Goal: Navigation & Orientation: Find specific page/section

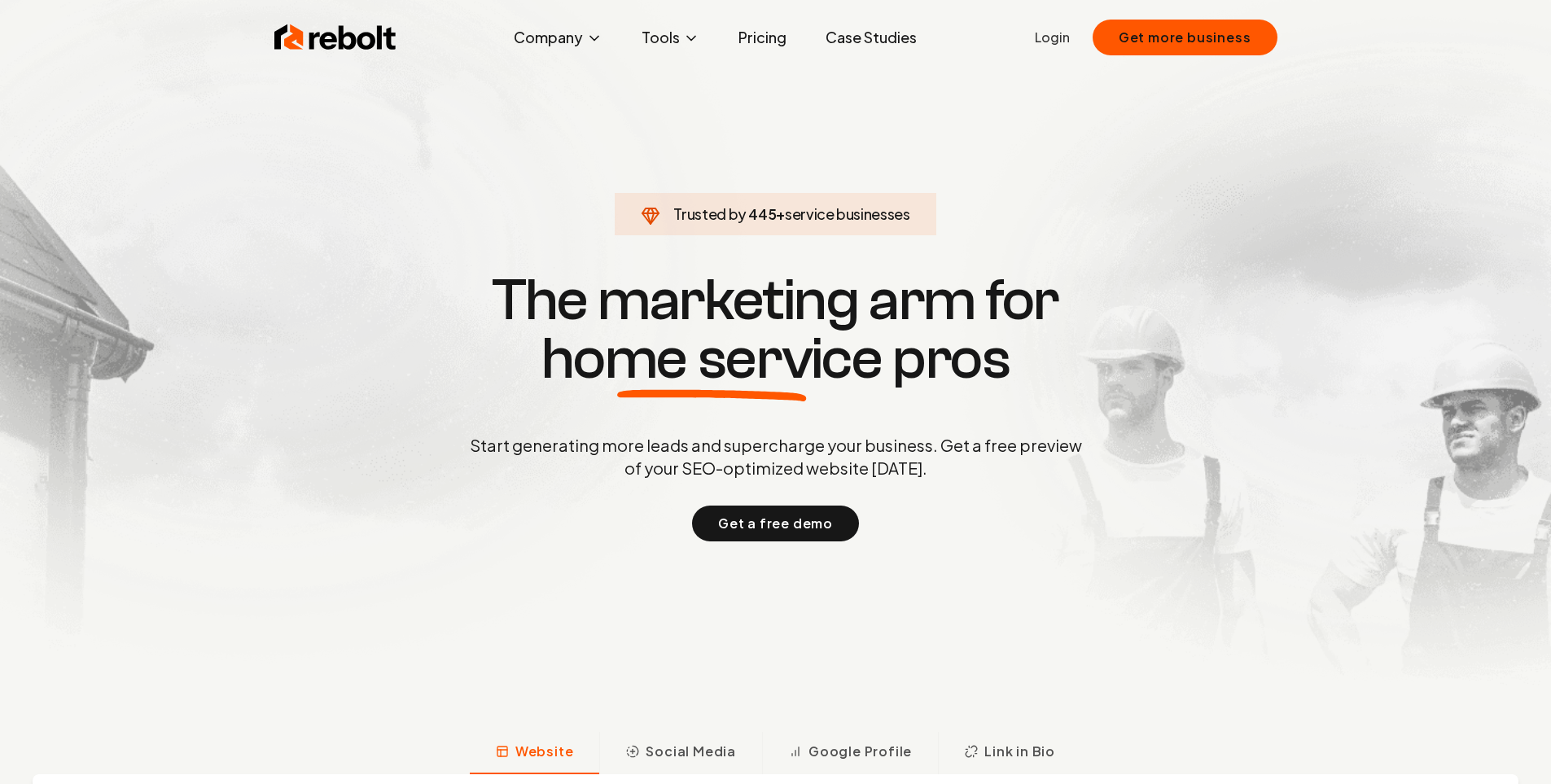
drag, startPoint x: 879, startPoint y: 326, endPoint x: 947, endPoint y: 326, distance: 68.0
click at [905, 326] on h1 "The marketing arm for home service pros" at bounding box center [776, 330] width 782 height 117
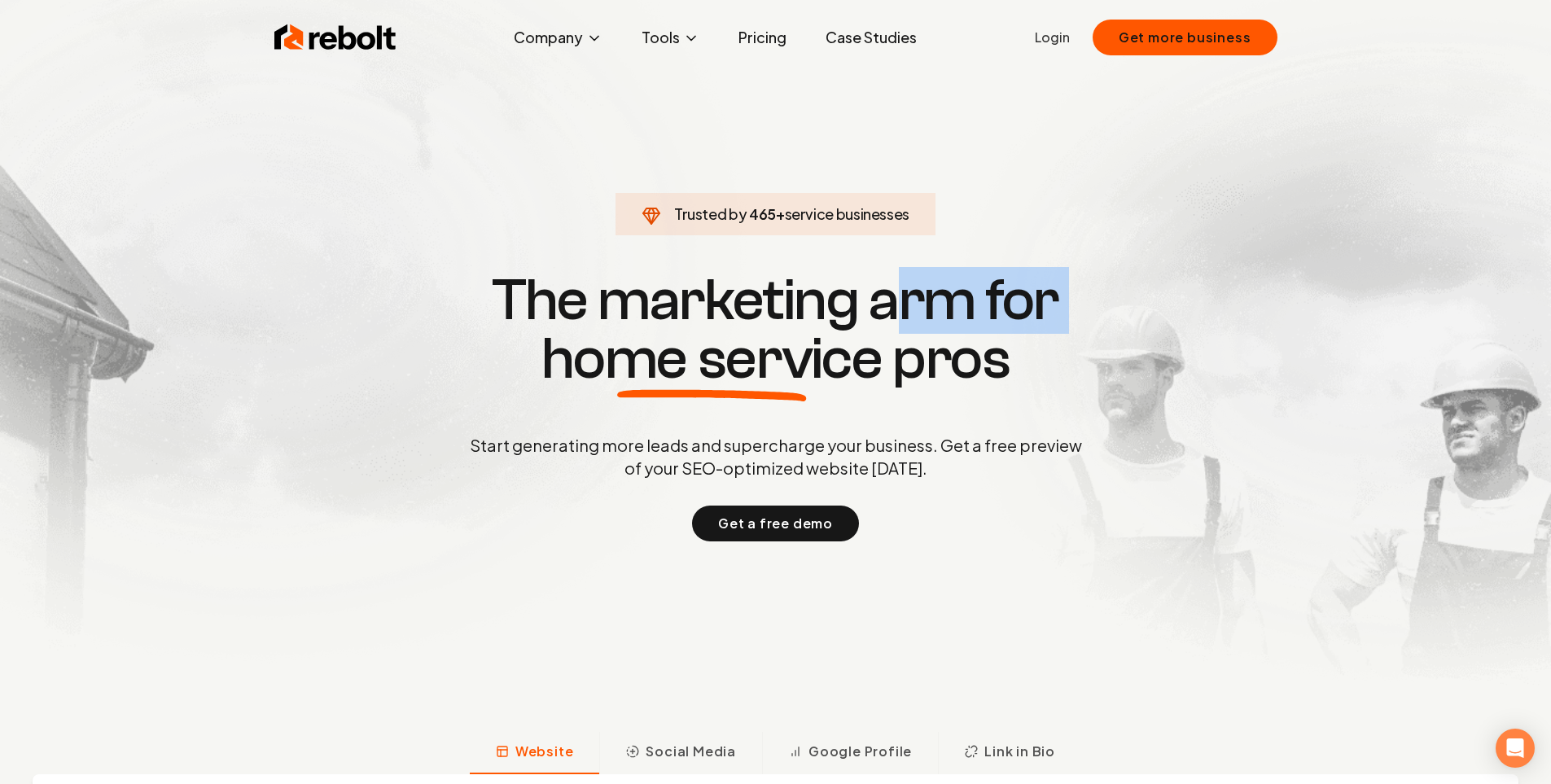
click at [947, 326] on h1 "The marketing arm for home service pros" at bounding box center [776, 330] width 782 height 117
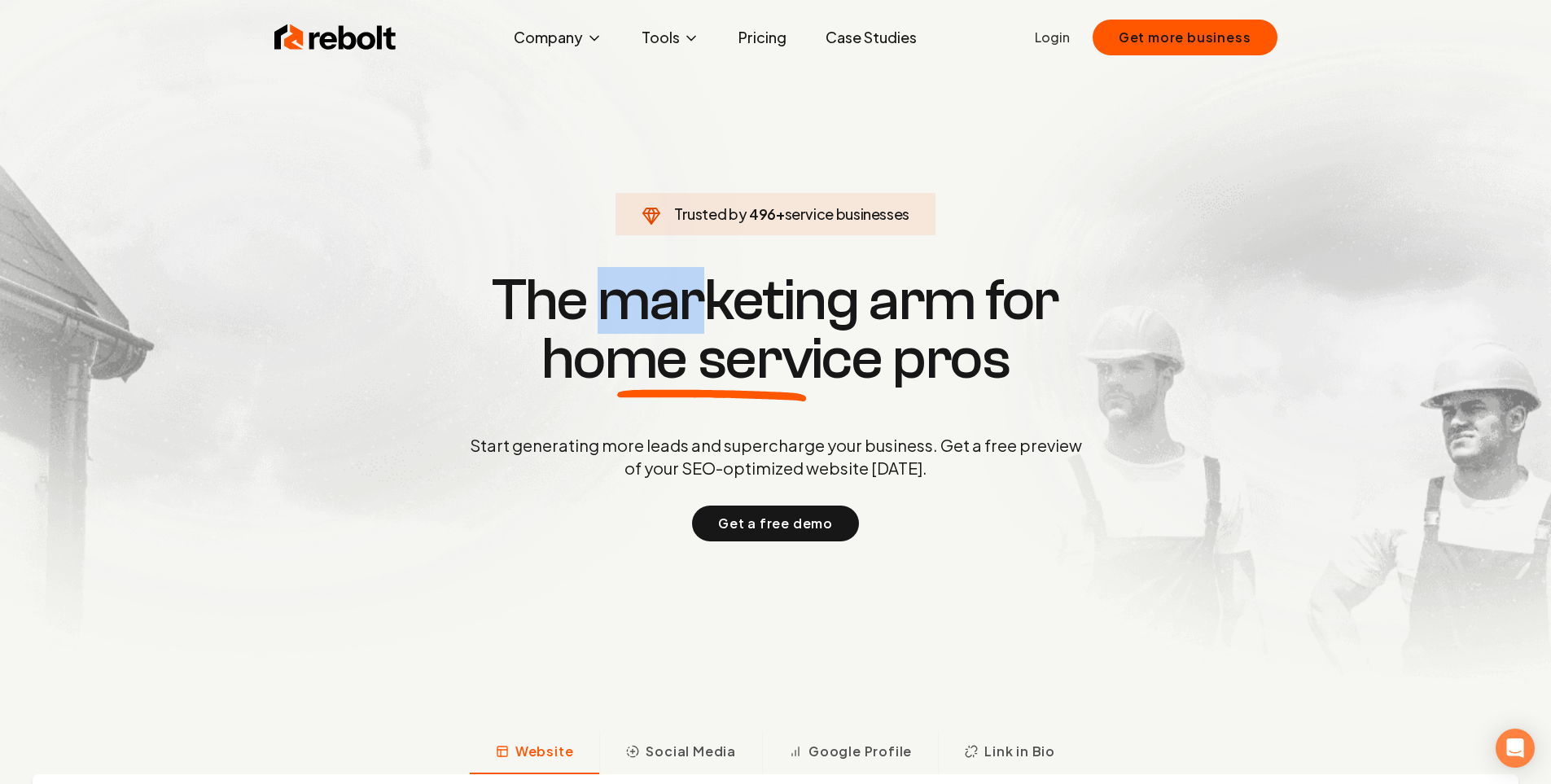
drag, startPoint x: 625, startPoint y: 291, endPoint x: 807, endPoint y: 300, distance: 182.2
click at [776, 292] on h1 "The marketing arm for home service pros" at bounding box center [776, 330] width 782 height 117
click at [811, 301] on h1 "The marketing arm for home service pros" at bounding box center [776, 330] width 782 height 117
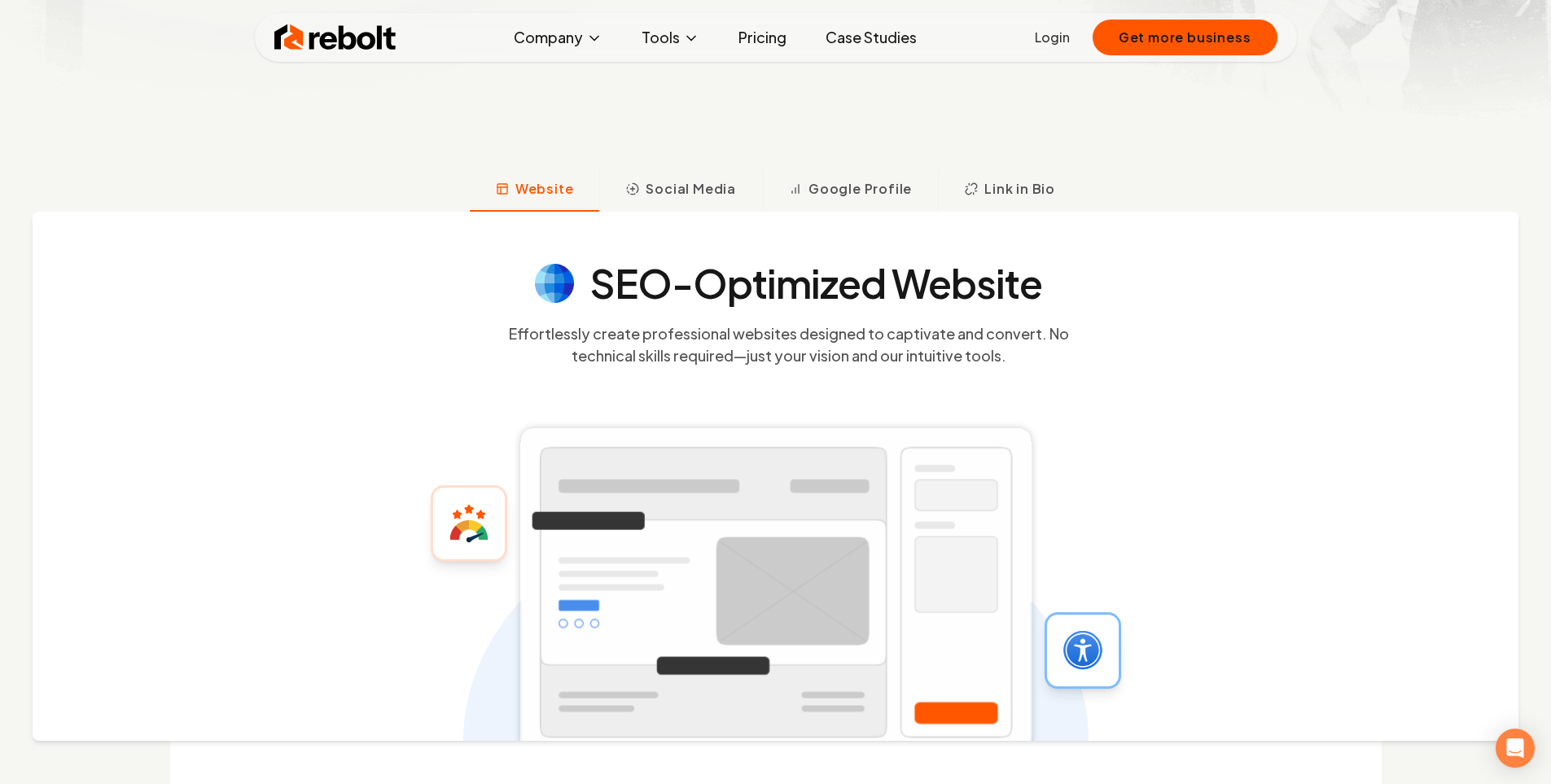
scroll to position [570, 0]
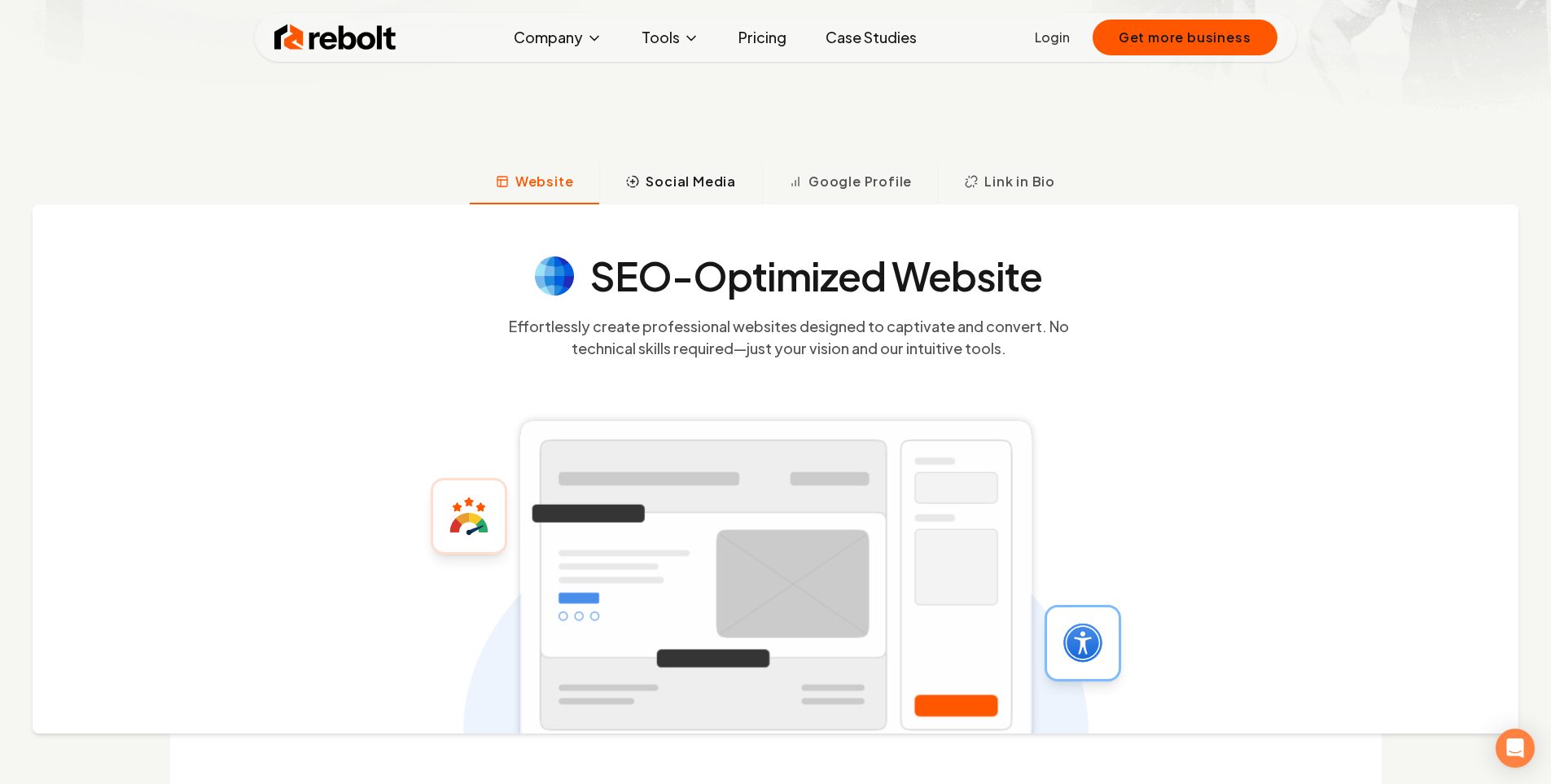
click at [619, 197] on button "Social Media" at bounding box center [680, 183] width 163 height 42
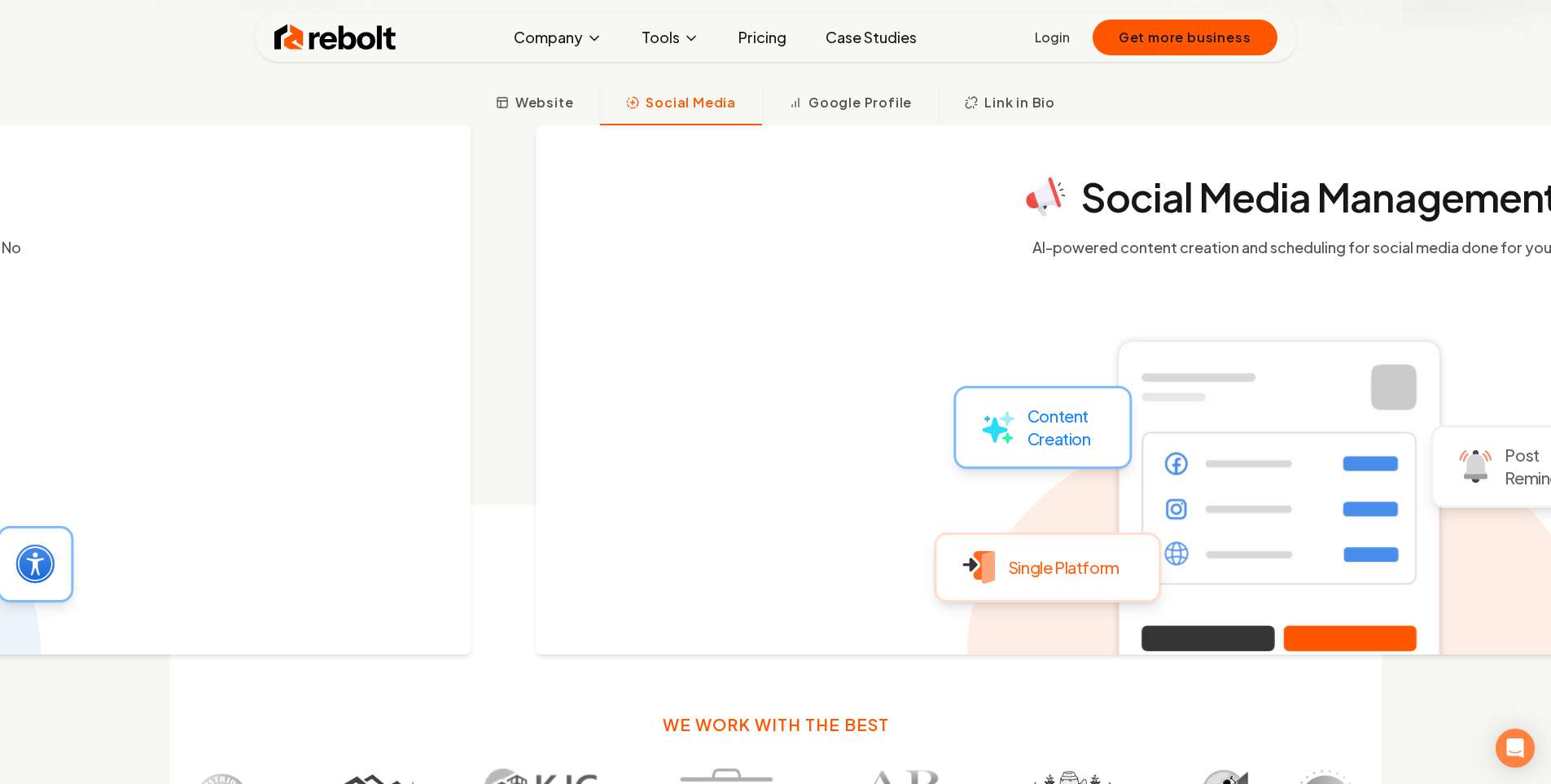
scroll to position [653, 0]
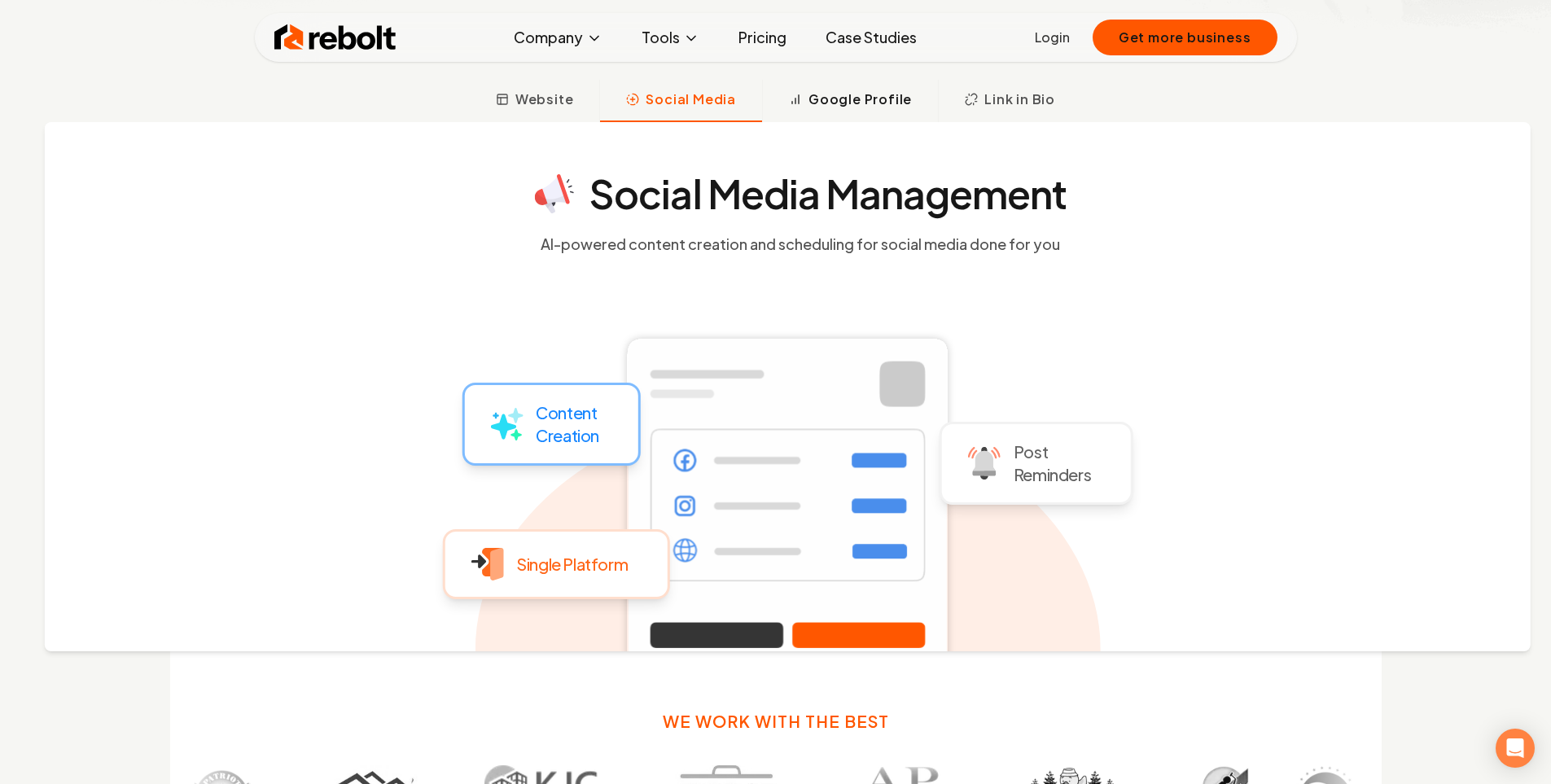
click at [854, 110] on button "Google Profile" at bounding box center [850, 101] width 176 height 42
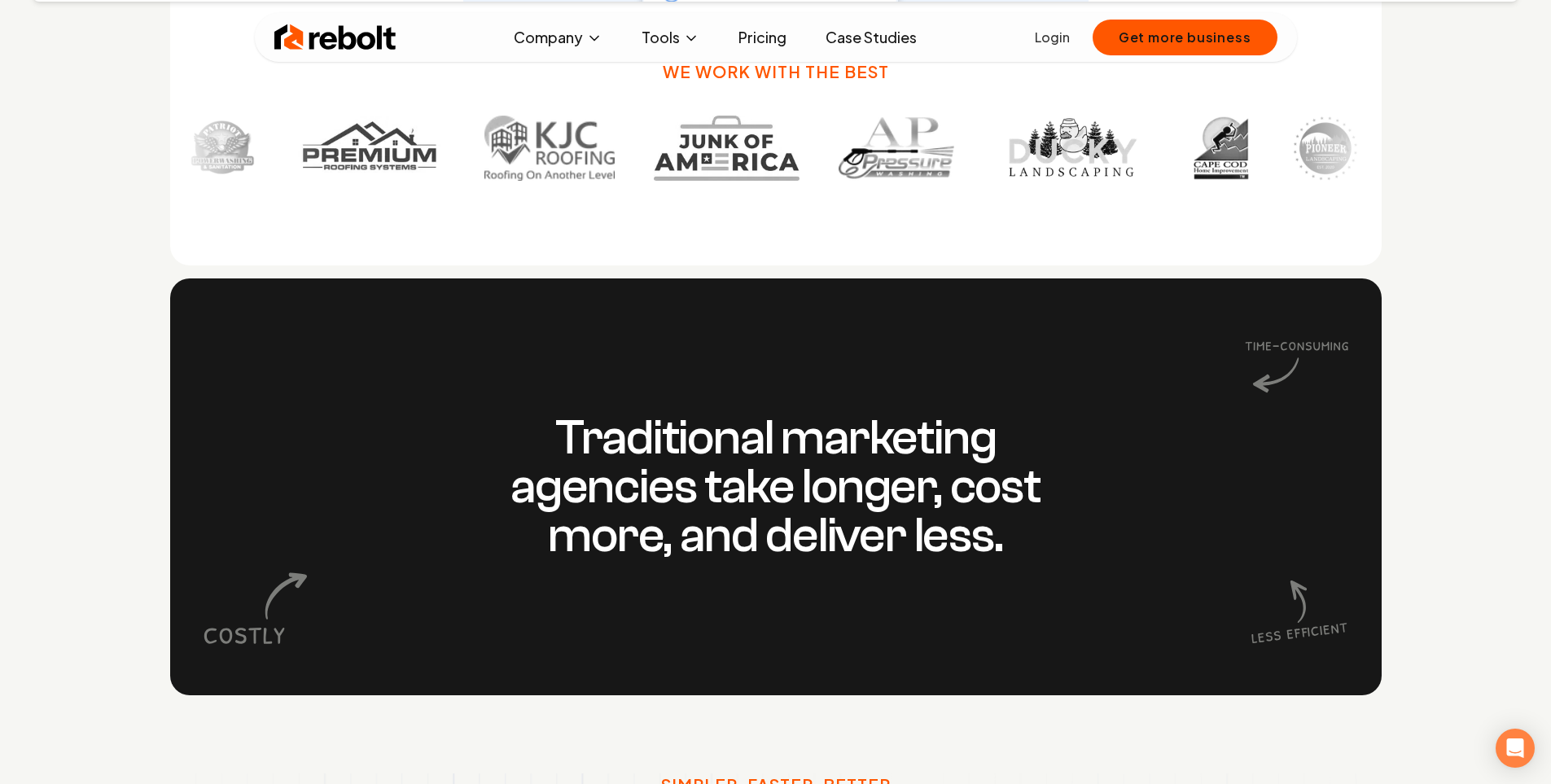
scroll to position [1222, 0]
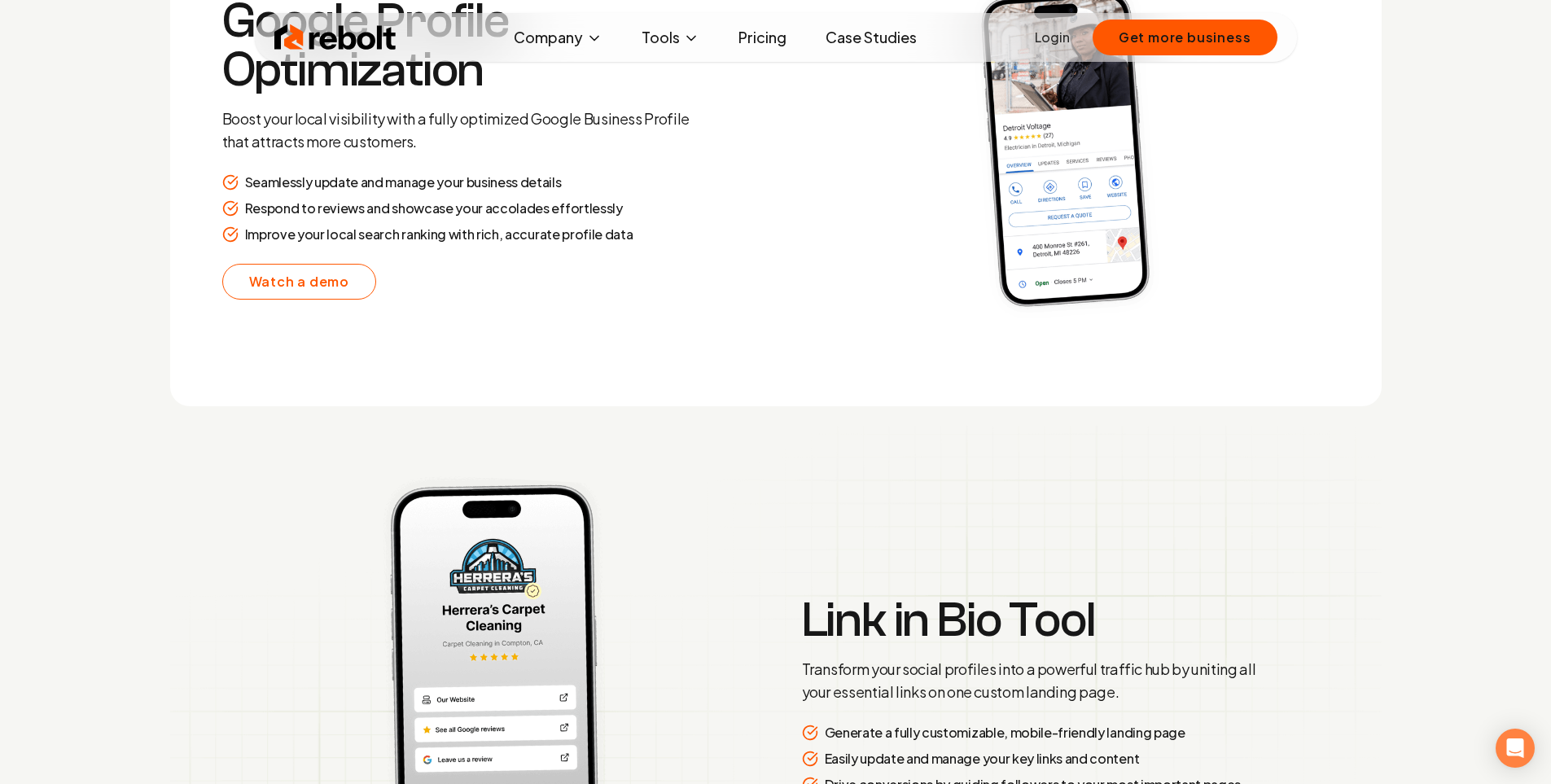
scroll to position [4072, 0]
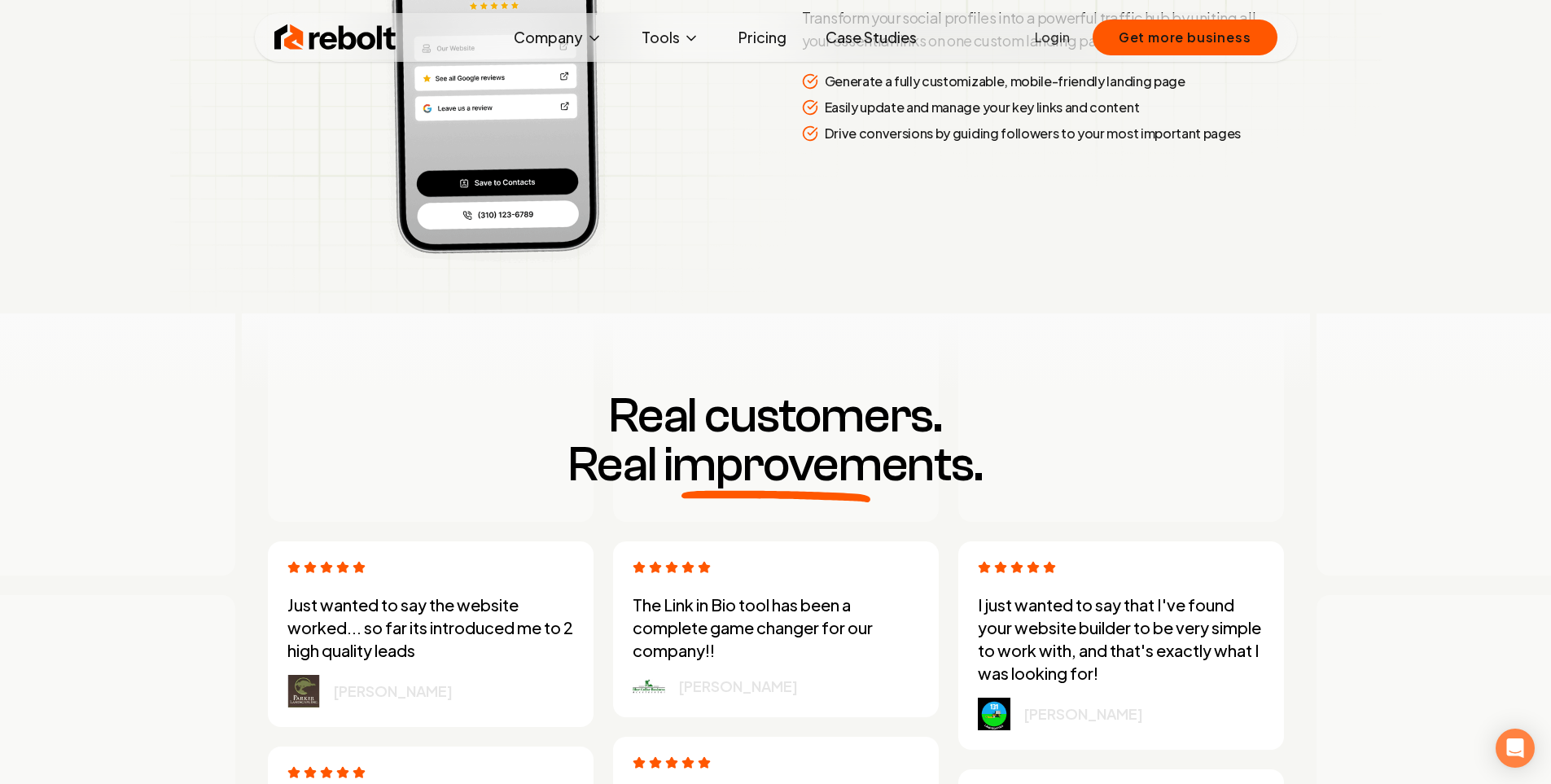
click at [857, 38] on link "Case Studies" at bounding box center [871, 37] width 117 height 32
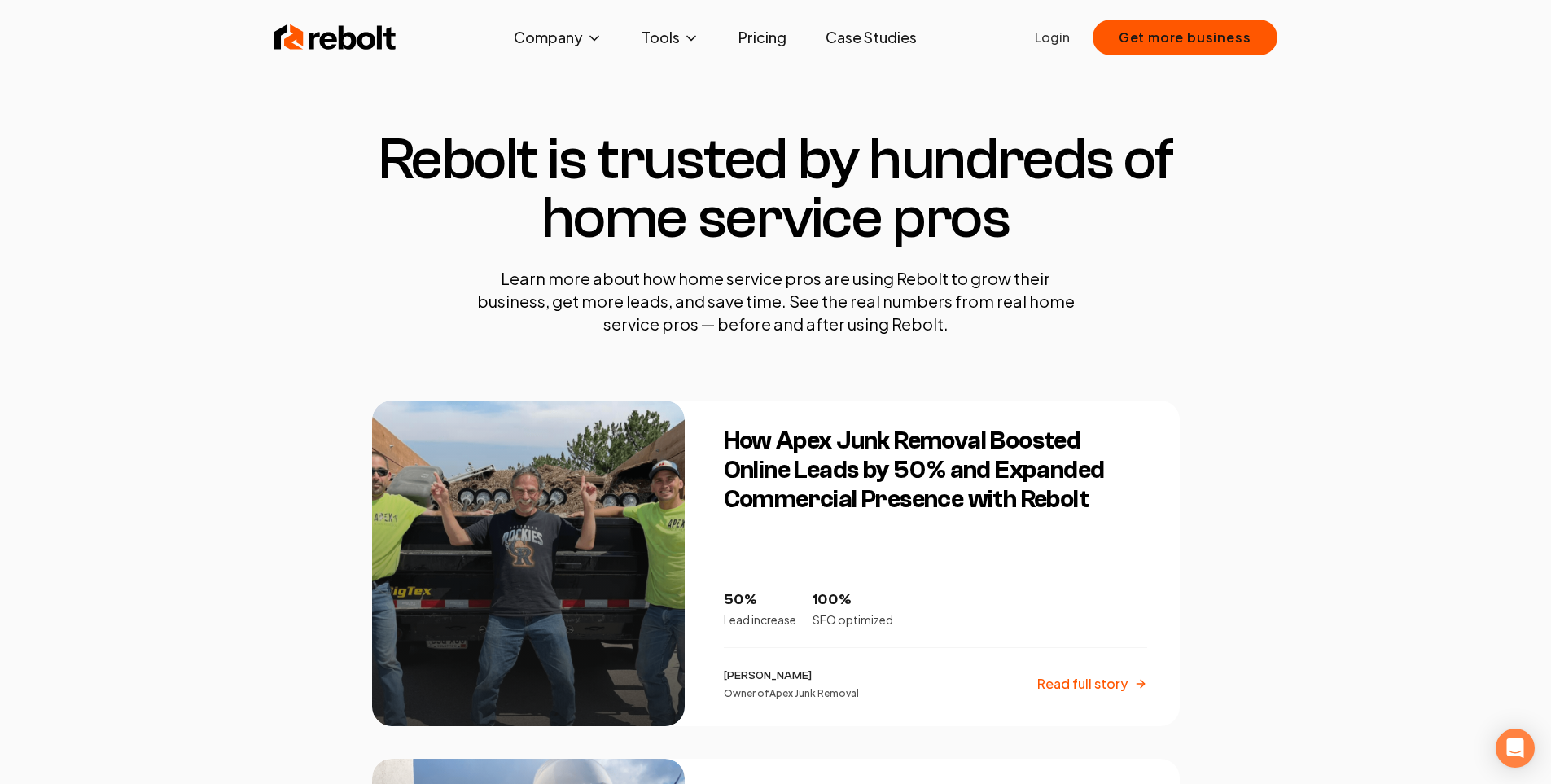
click at [377, 50] on img at bounding box center [335, 37] width 122 height 32
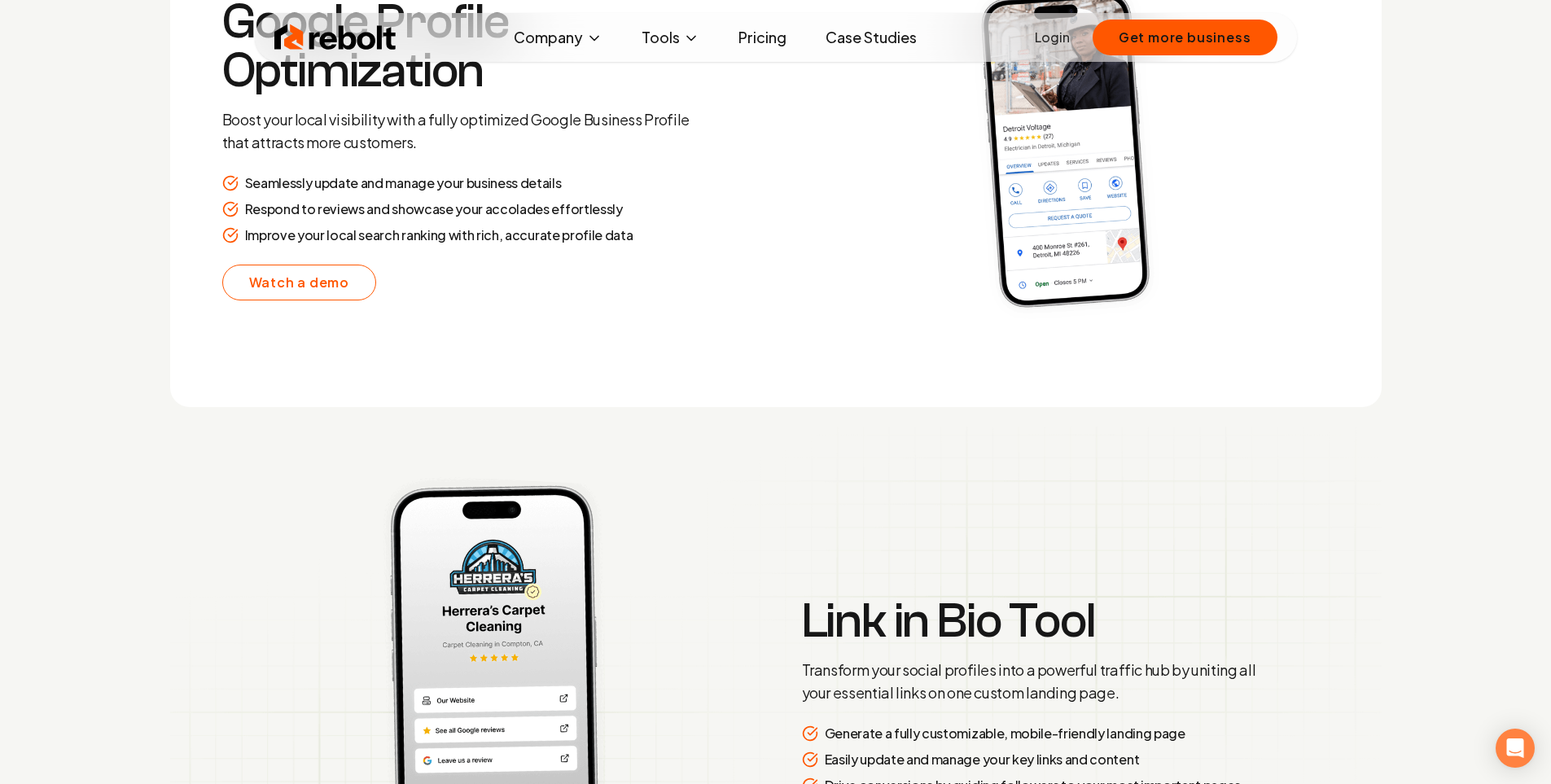
scroll to position [7880, 0]
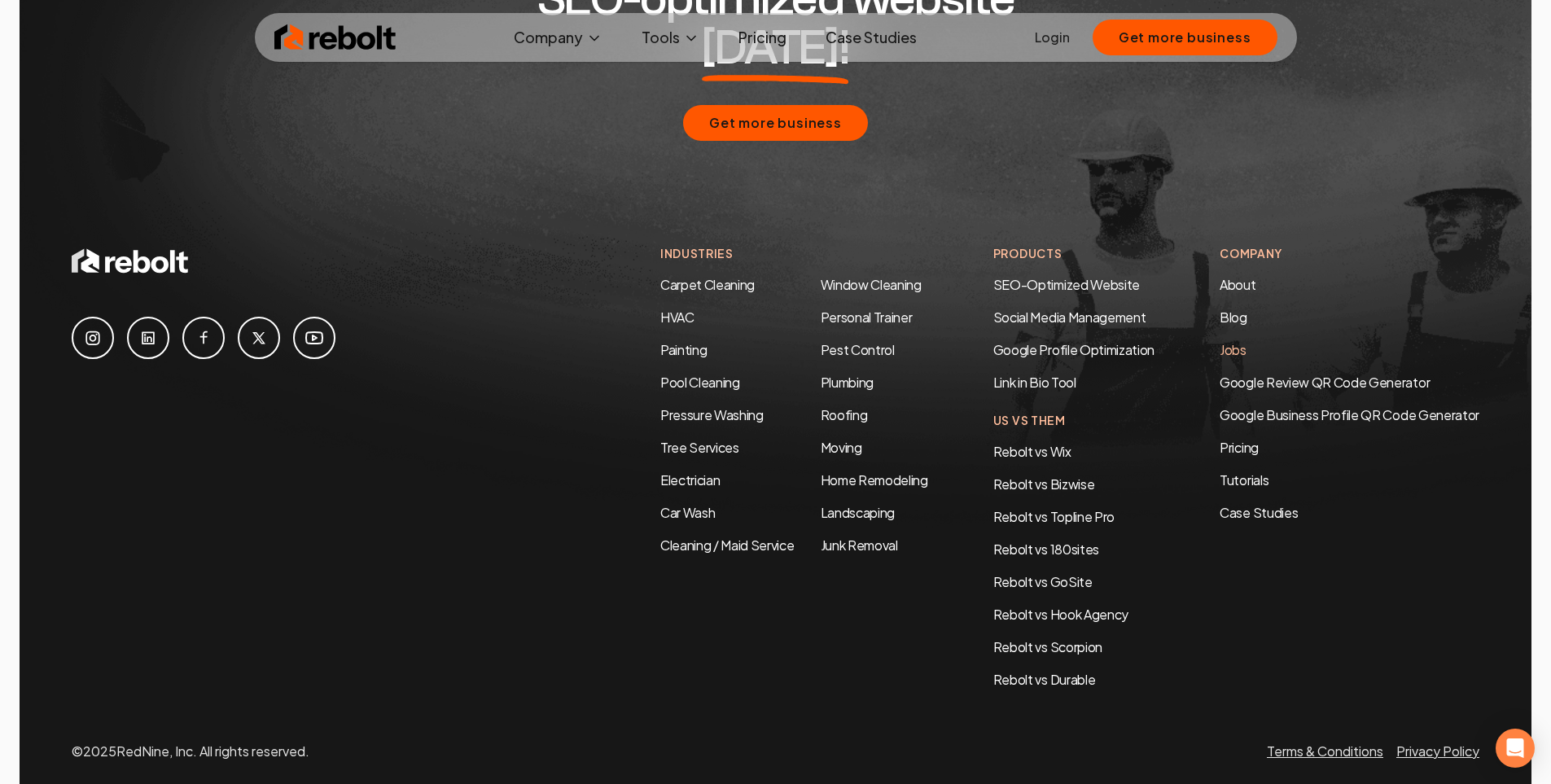
click at [1239, 341] on link "Jobs" at bounding box center [1233, 350] width 27 height 17
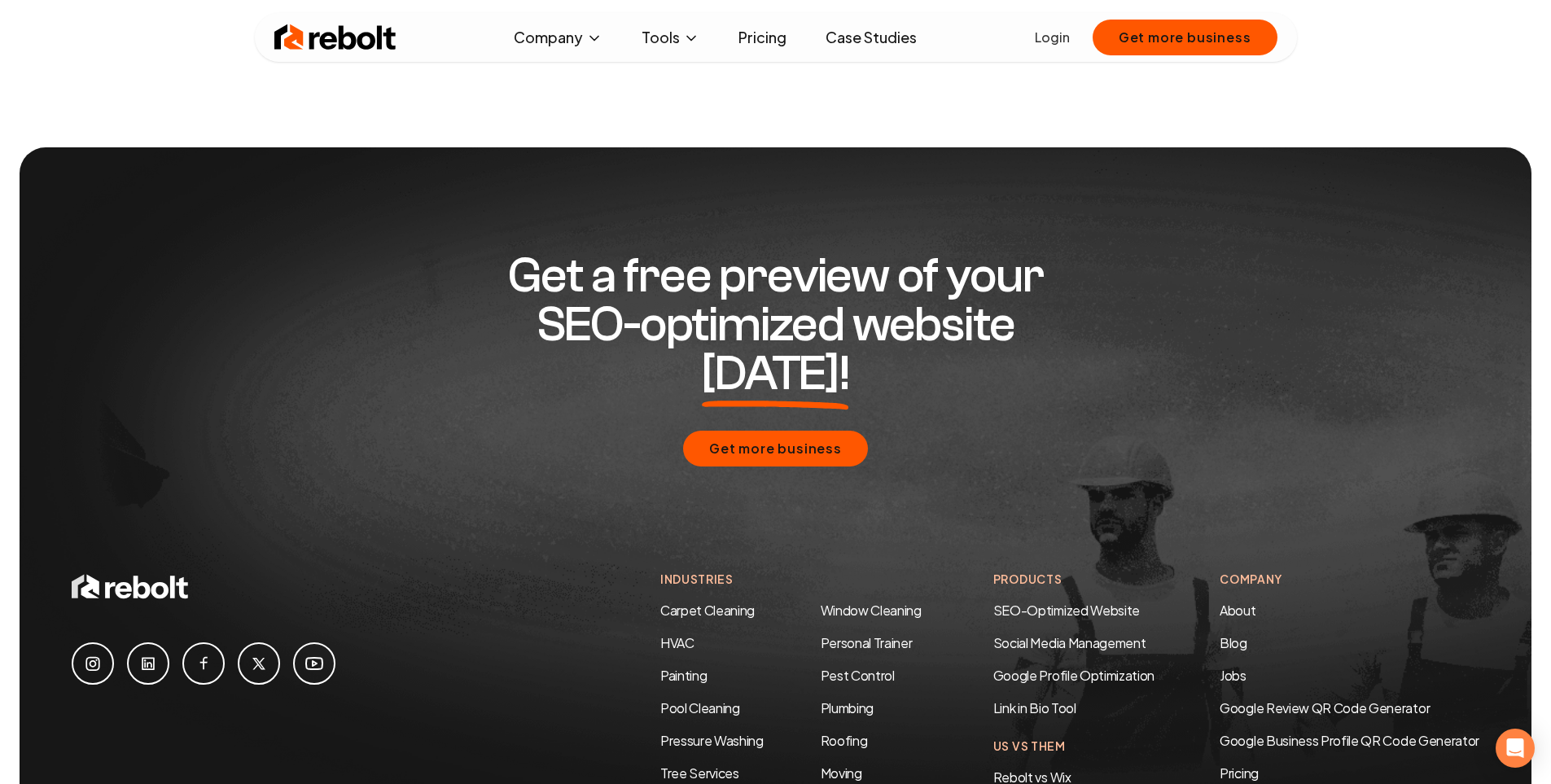
scroll to position [814, 0]
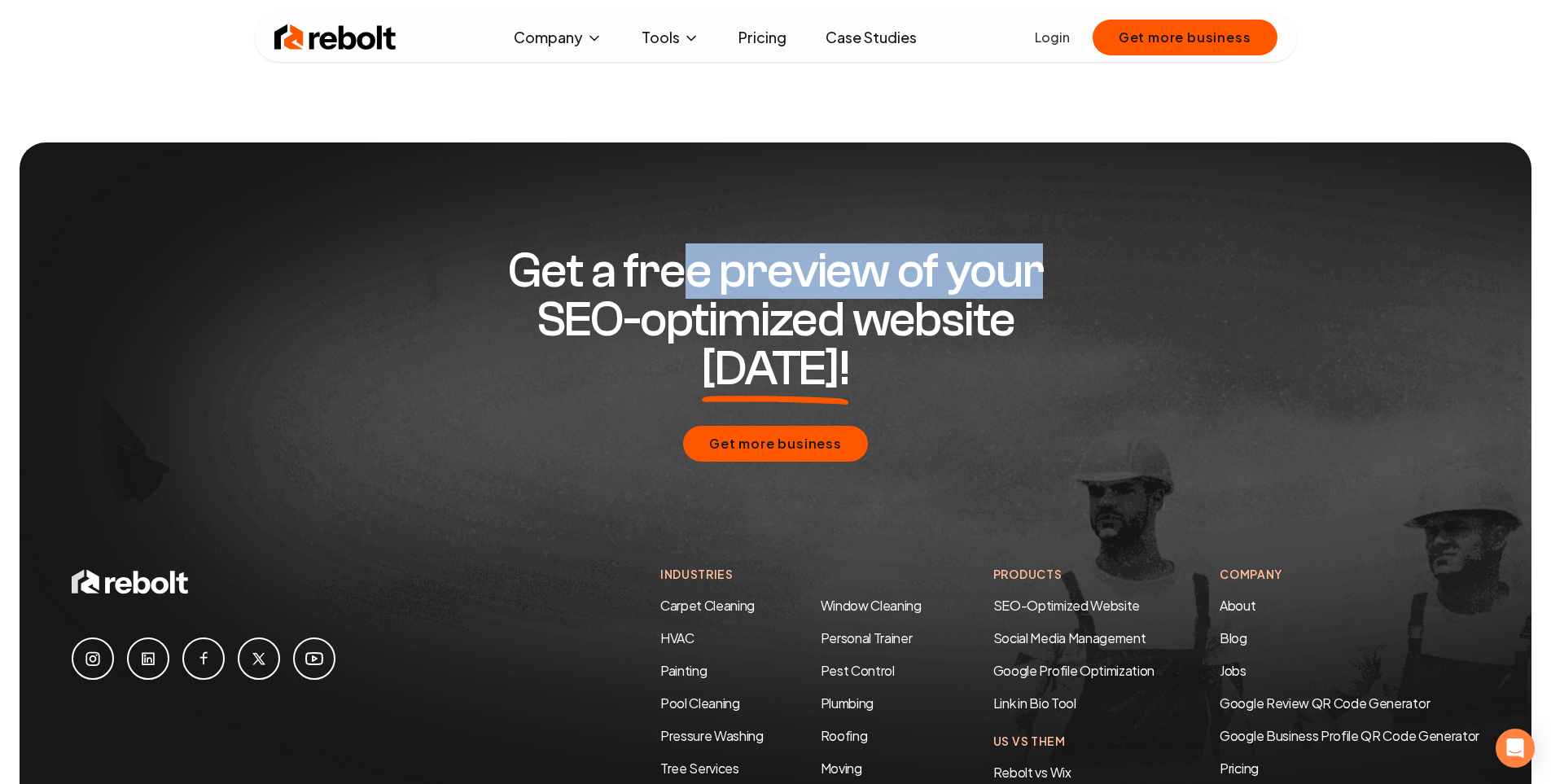
drag, startPoint x: 988, startPoint y: 283, endPoint x: 1056, endPoint y: 284, distance: 68.0
click at [1056, 284] on h2 "Get a free preview of your SEO-optimized website today!" at bounding box center [776, 320] width 625 height 147
click at [1064, 288] on h2 "Get a free preview of your SEO-optimized website today!" at bounding box center [776, 320] width 625 height 147
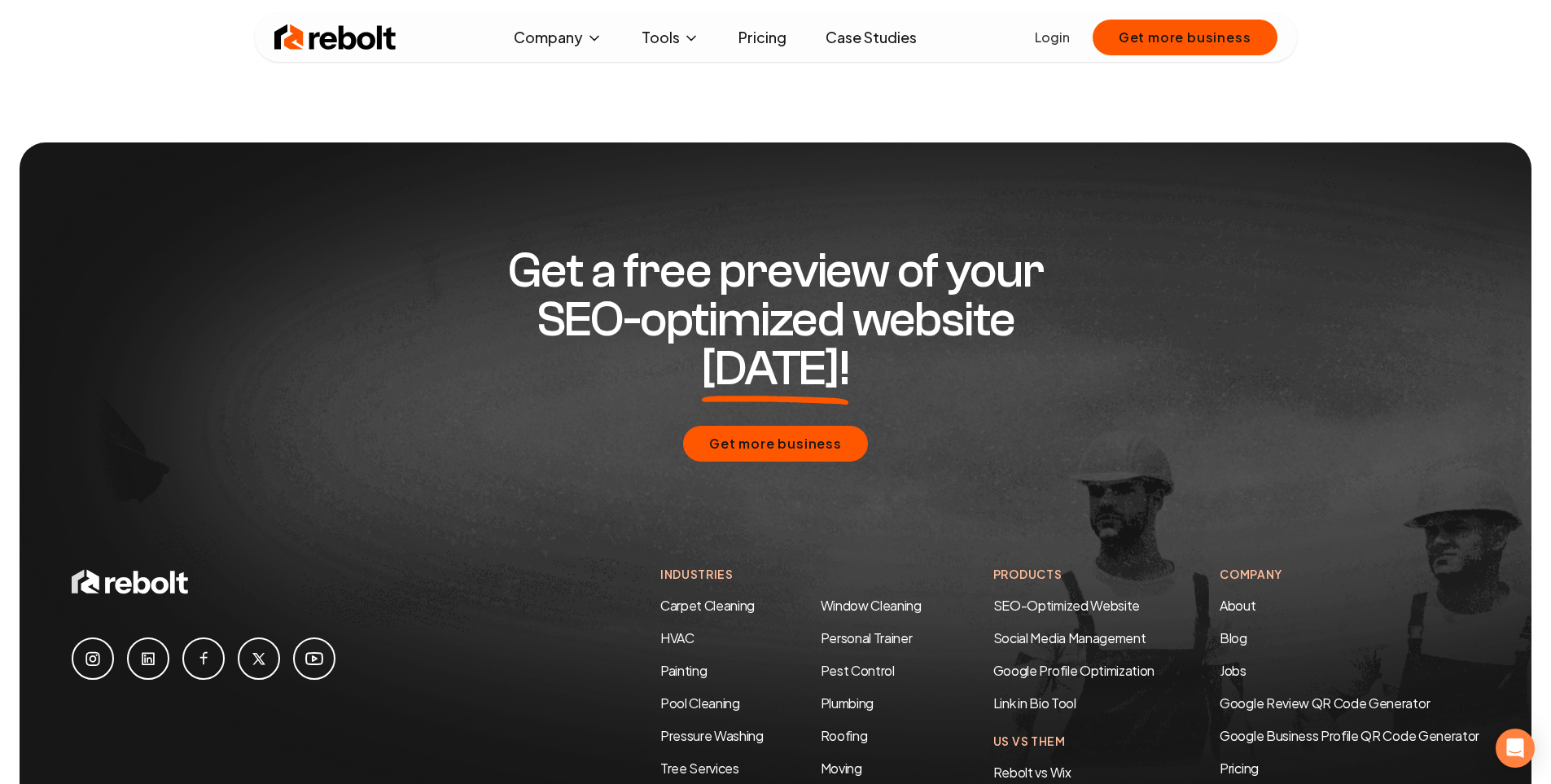
click at [849, 345] on span "[DATE]!" at bounding box center [776, 369] width 148 height 49
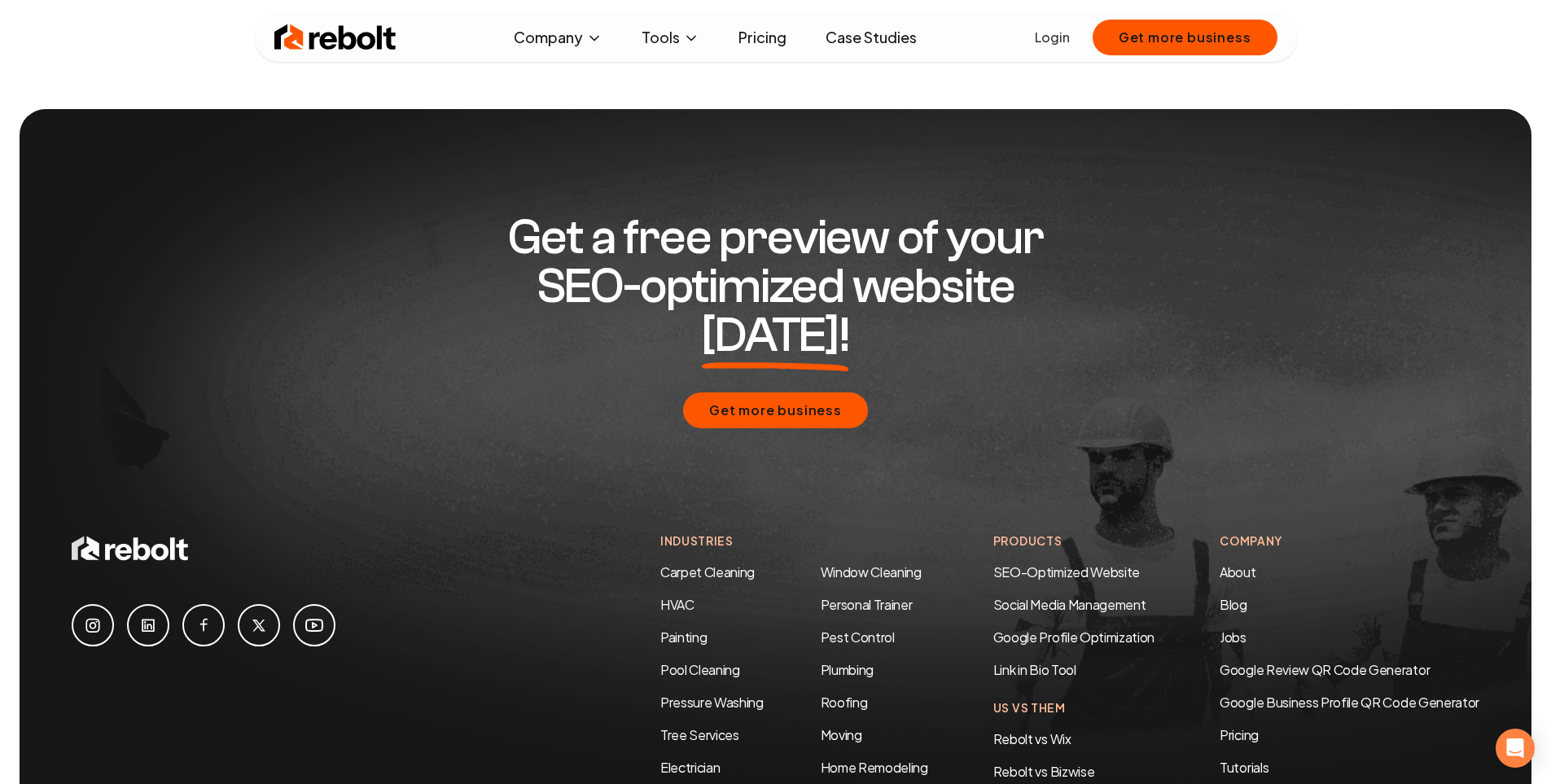
scroll to position [852, 0]
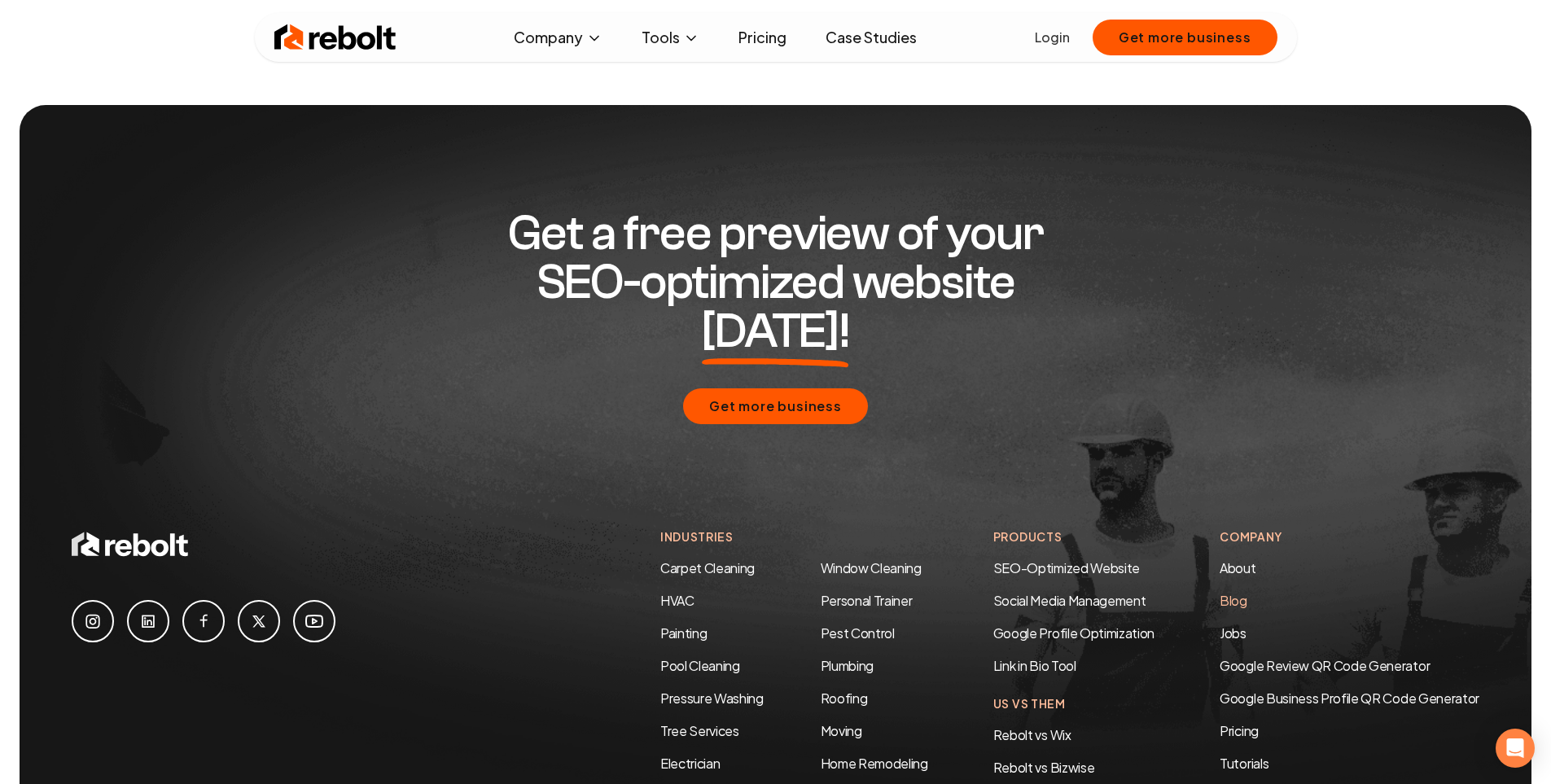
click at [1237, 592] on link "Blog" at bounding box center [1233, 600] width 28 height 17
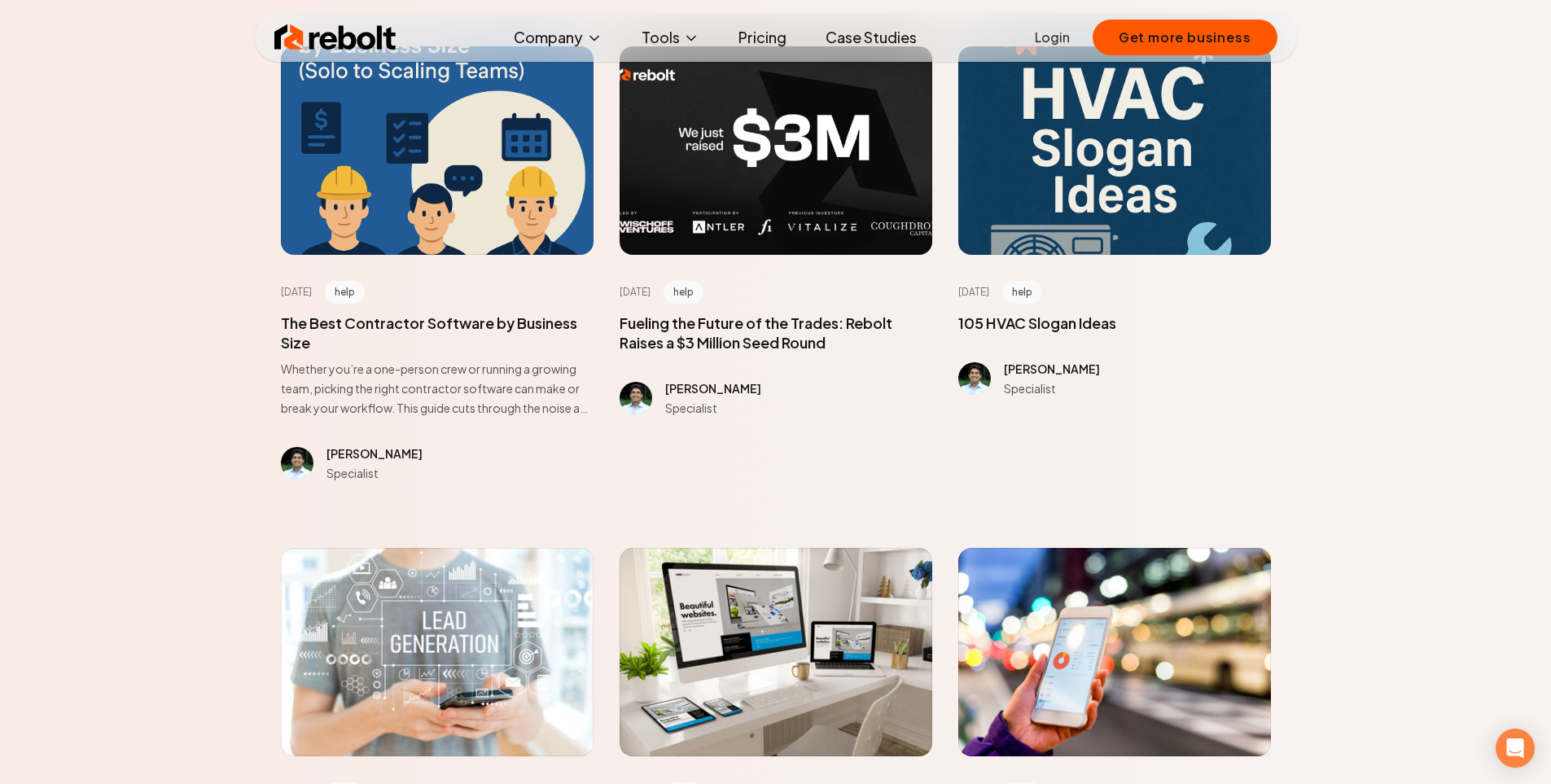
scroll to position [652, 0]
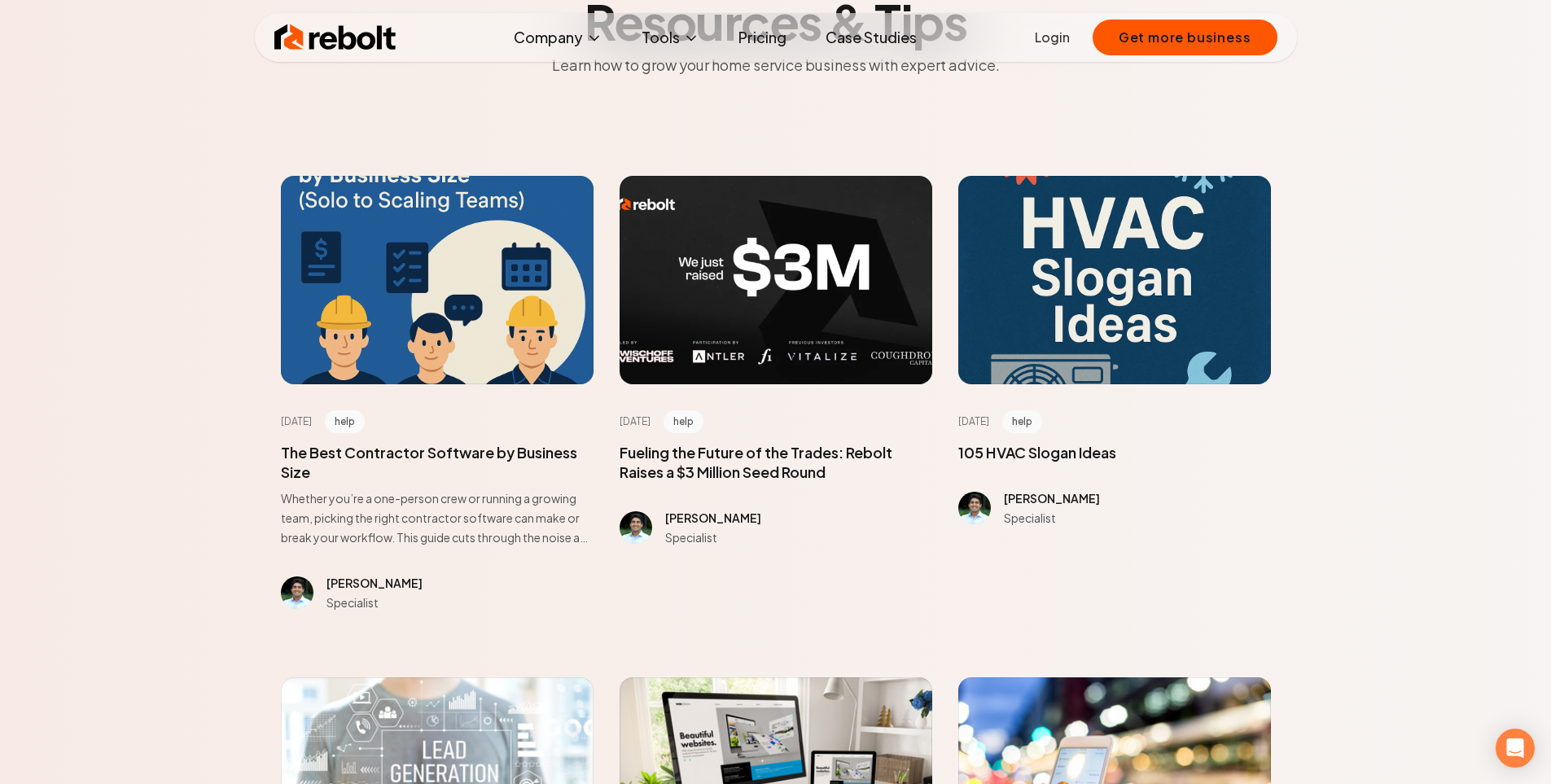
scroll to position [0, 0]
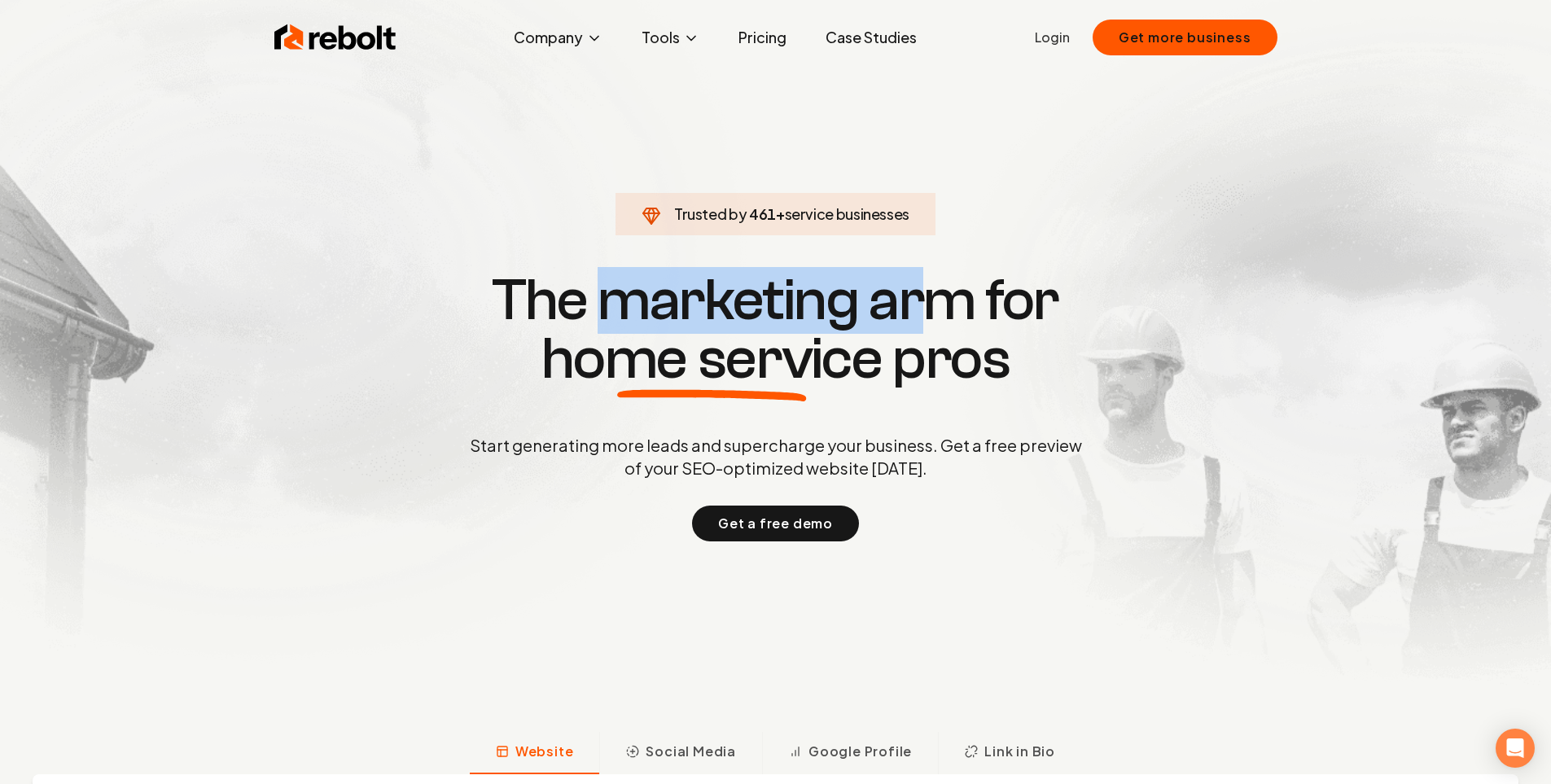
drag, startPoint x: 597, startPoint y: 294, endPoint x: 1039, endPoint y: 306, distance: 442.2
click at [987, 295] on h1 "The marketing arm for home service pros" at bounding box center [776, 330] width 782 height 117
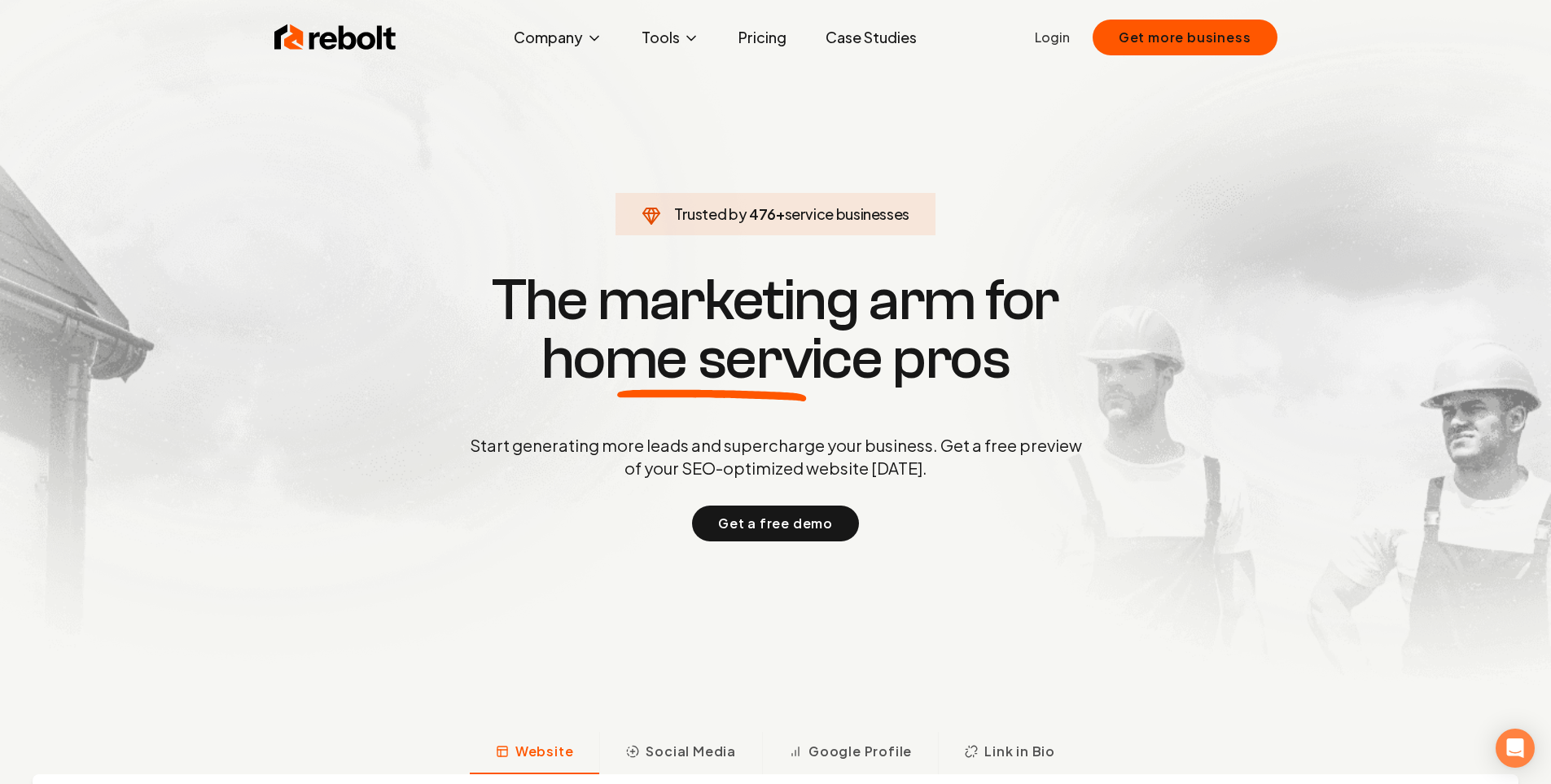
click at [1041, 305] on h1 "The marketing arm for home service pros" at bounding box center [776, 330] width 782 height 117
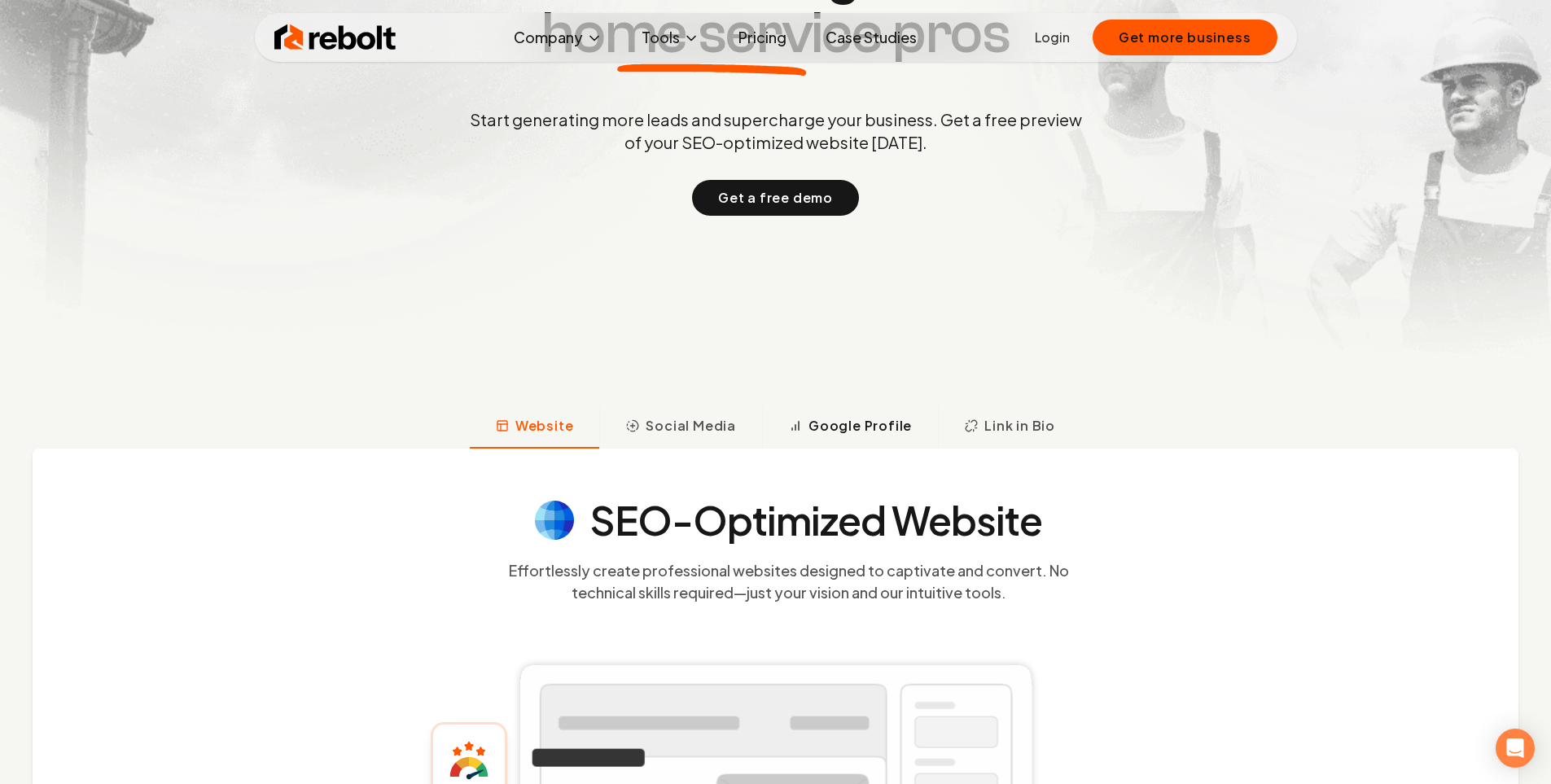
click at [894, 411] on button "Google Profile" at bounding box center [850, 428] width 176 height 42
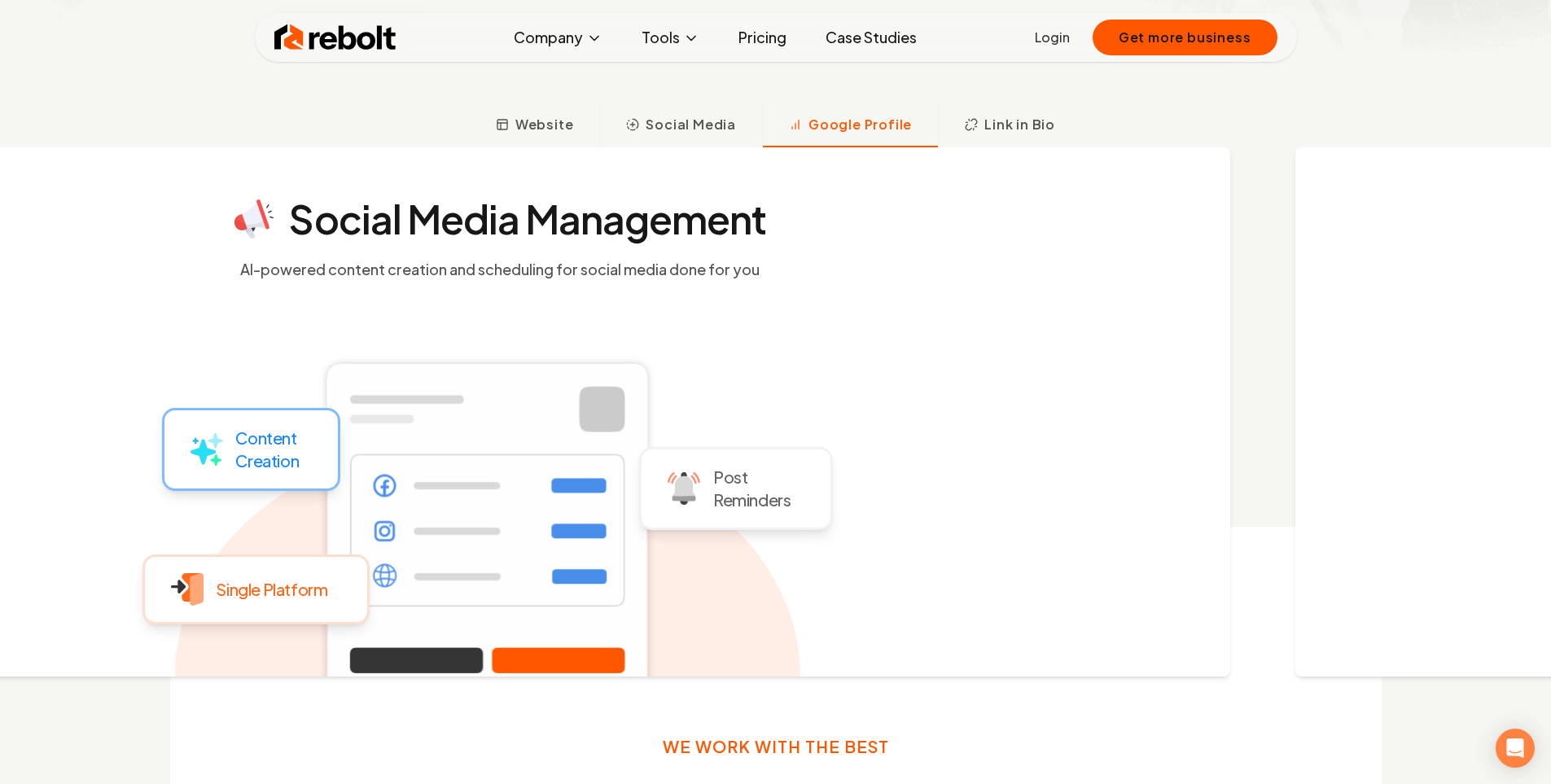
scroll to position [653, 0]
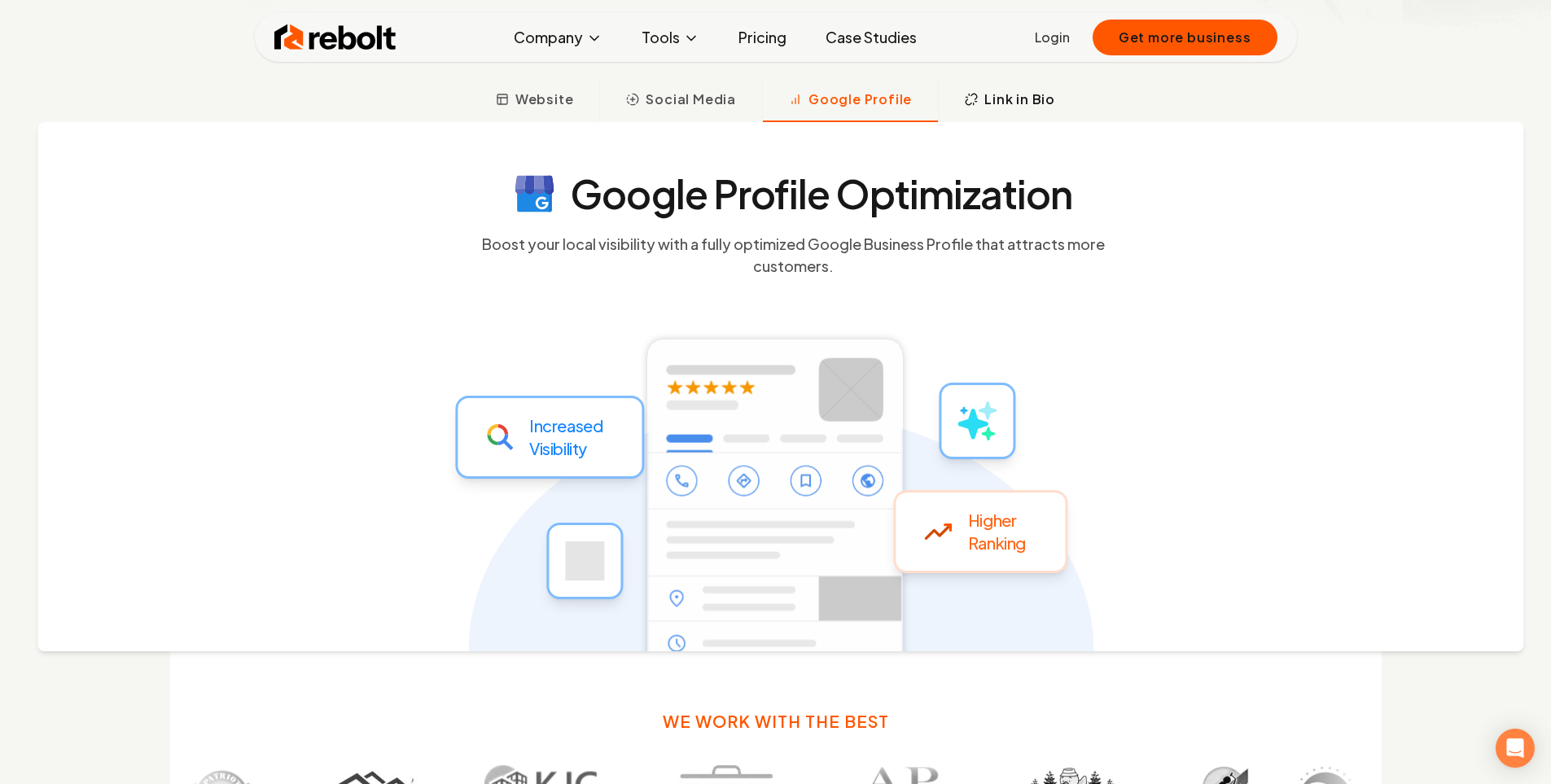
click at [992, 98] on span "Link in Bio" at bounding box center [1019, 99] width 70 height 20
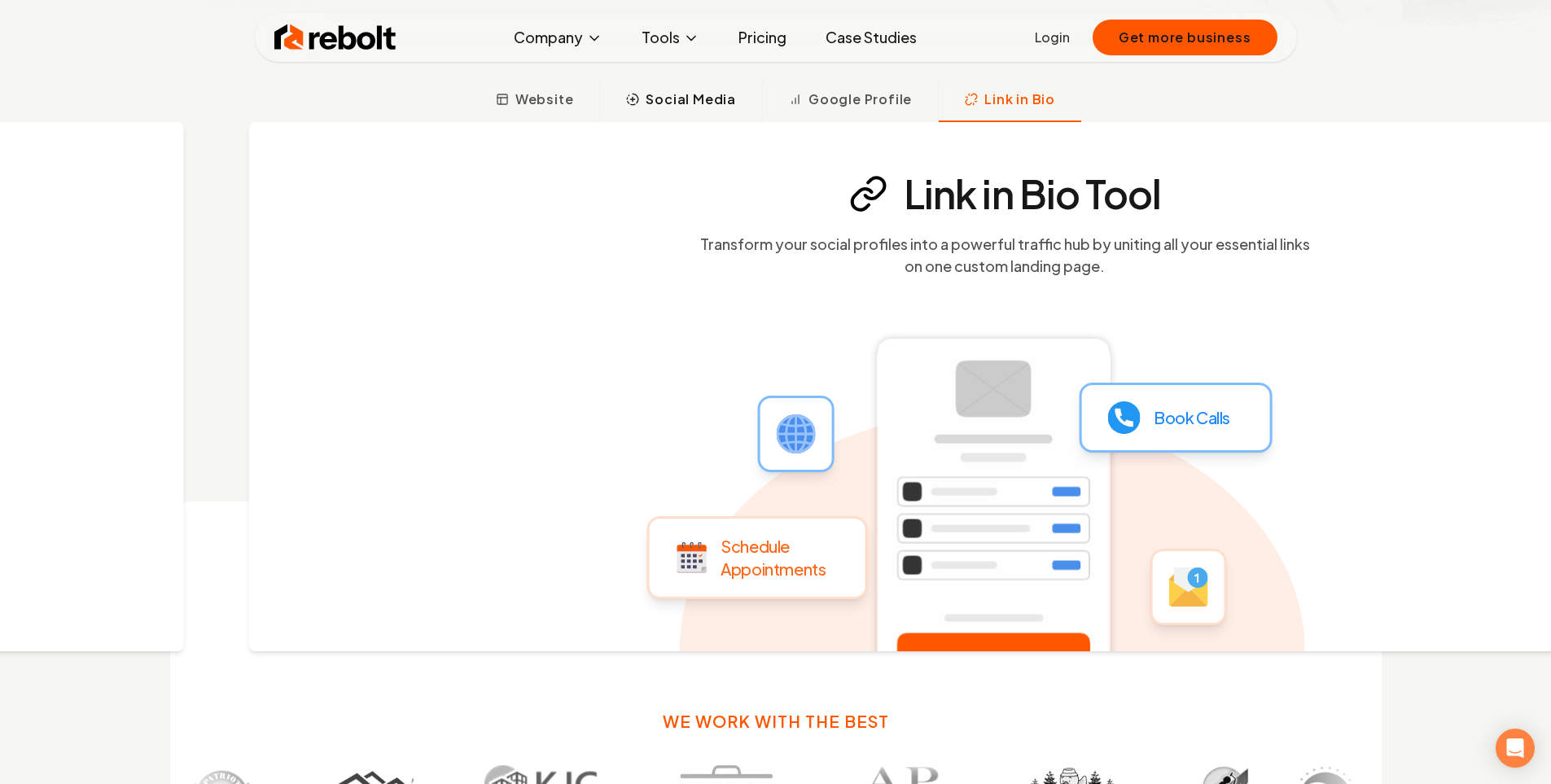
click at [671, 101] on span "Social Media" at bounding box center [691, 99] width 91 height 20
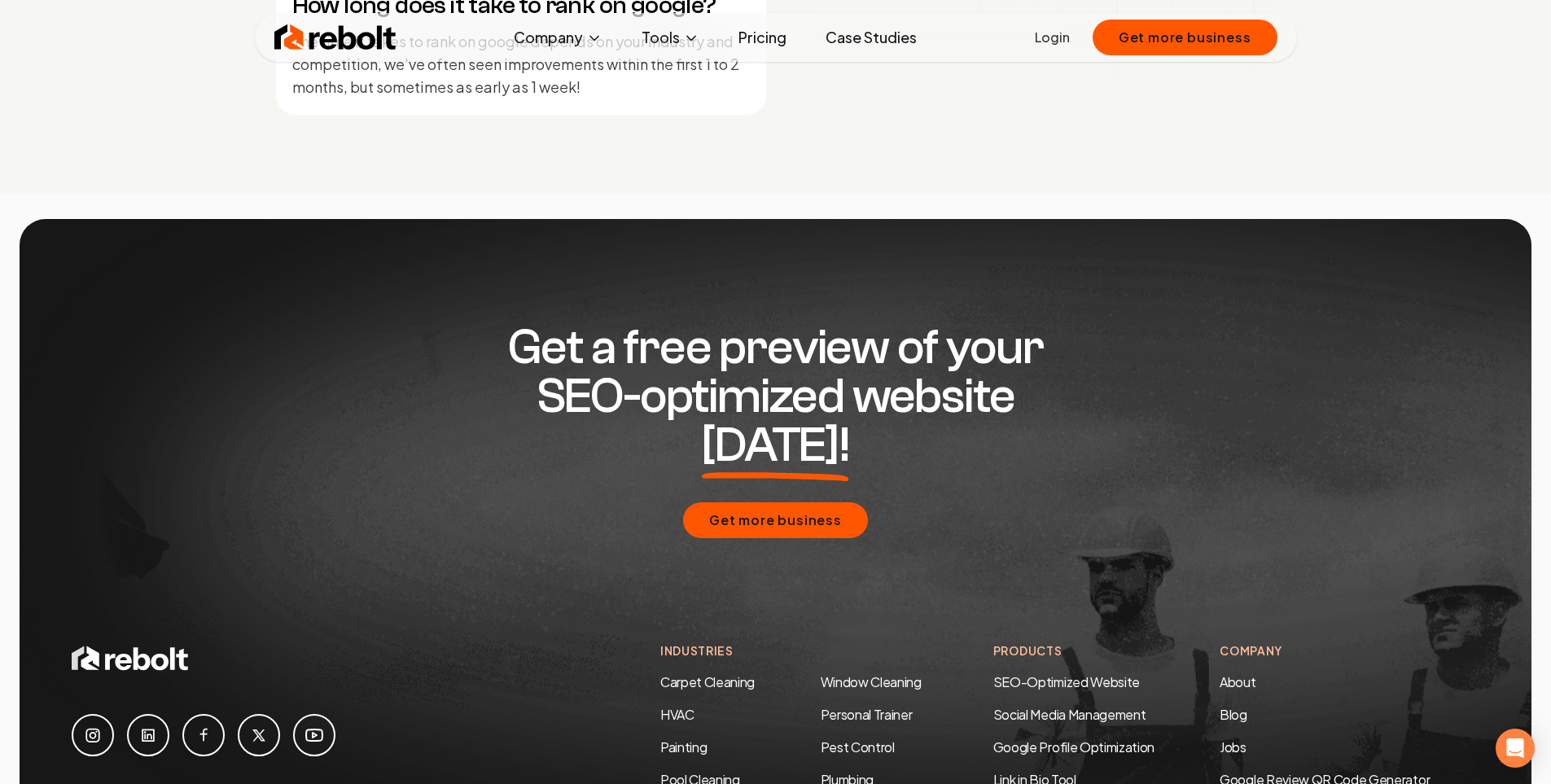
scroll to position [7880, 0]
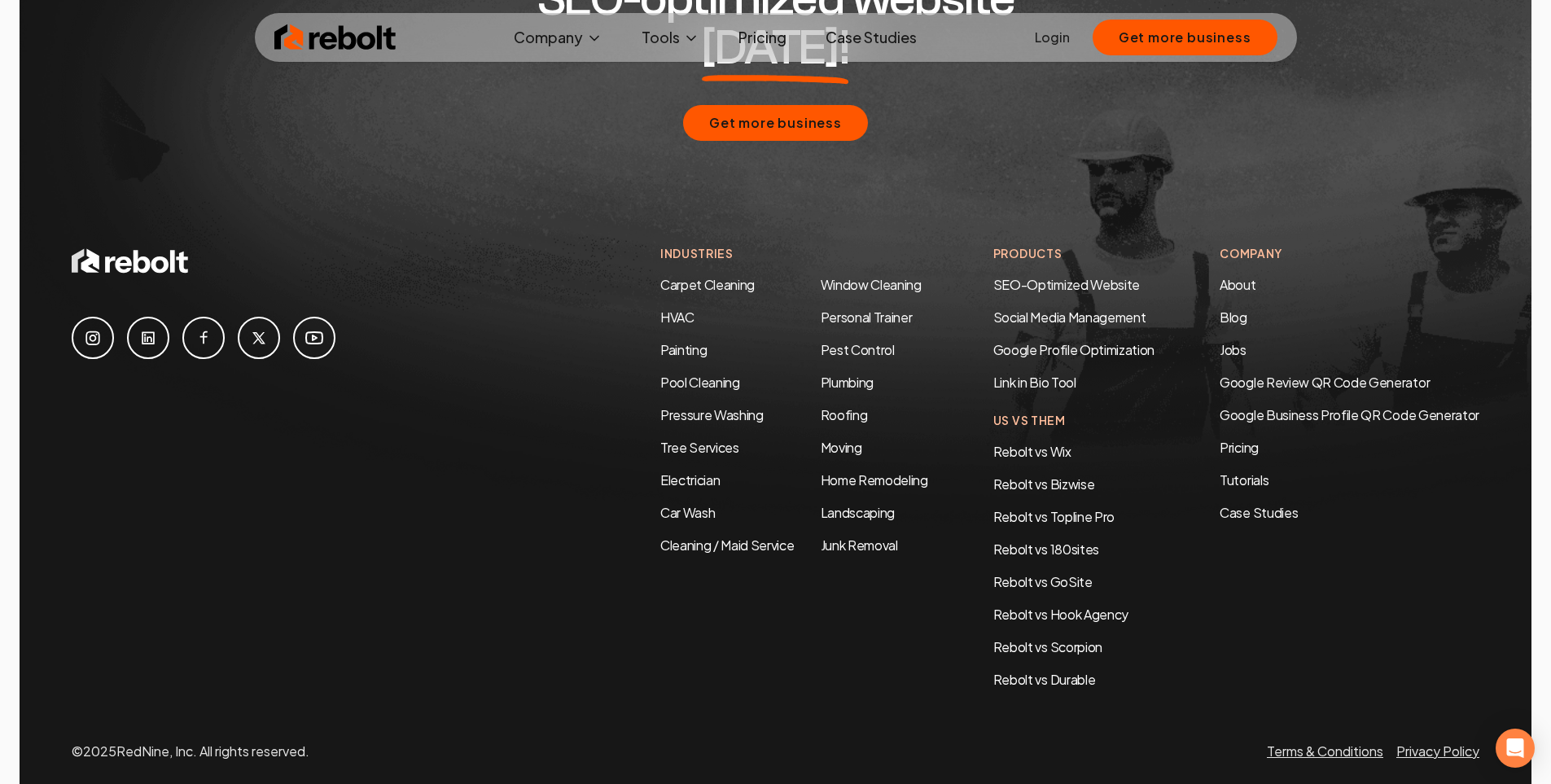
click at [306, 328] on icon at bounding box center [314, 337] width 20 height 20
click at [317, 328] on icon at bounding box center [314, 337] width 20 height 20
